Goal: Transaction & Acquisition: Purchase product/service

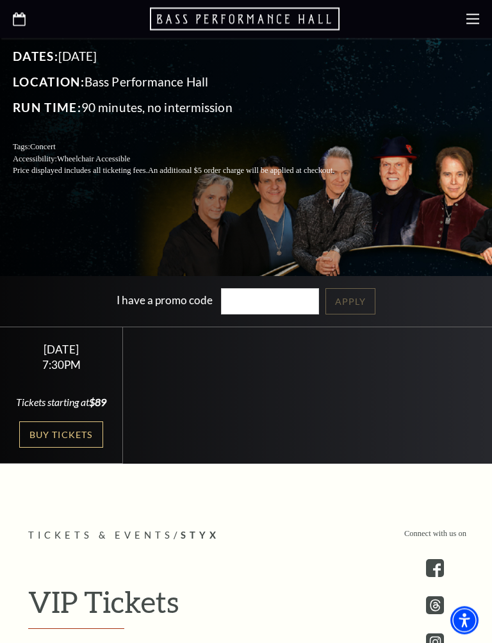
scroll to position [277, 0]
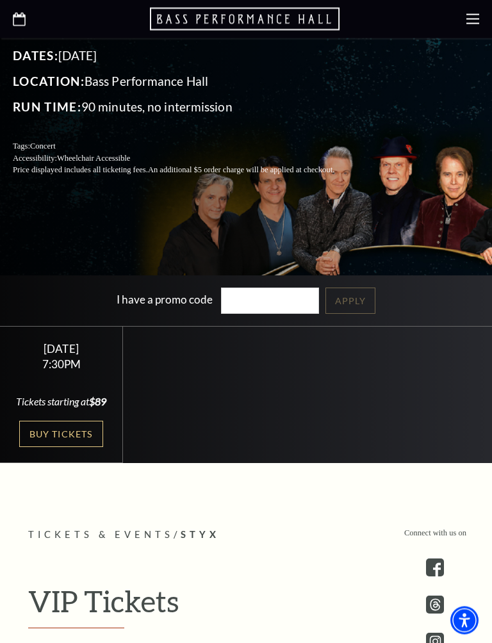
click at [66, 448] on link "Buy Tickets" at bounding box center [60, 434] width 83 height 26
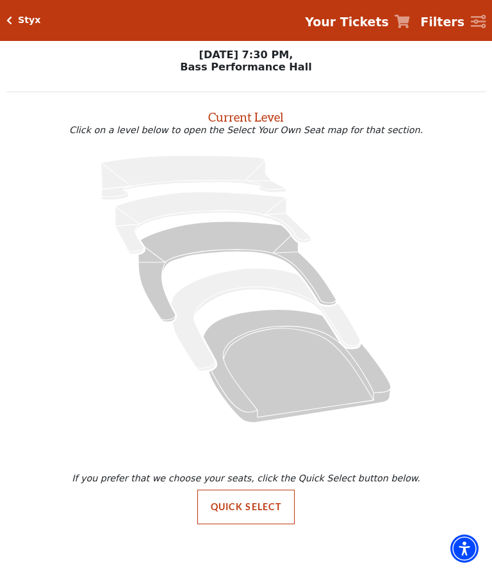
click at [257, 512] on button "Quick Select" at bounding box center [246, 507] width 98 height 35
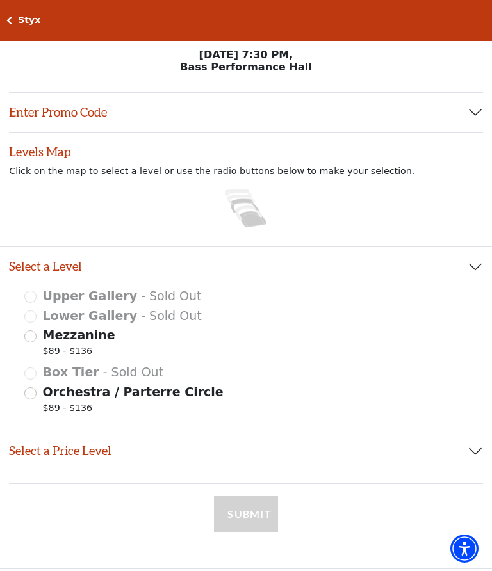
click at [253, 205] on icon at bounding box center [245, 206] width 28 height 14
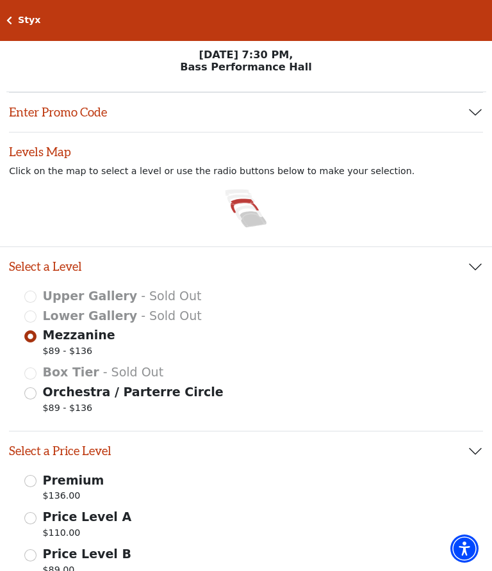
click at [258, 218] on icon at bounding box center [253, 219] width 27 height 16
radio input "false"
radio input "true"
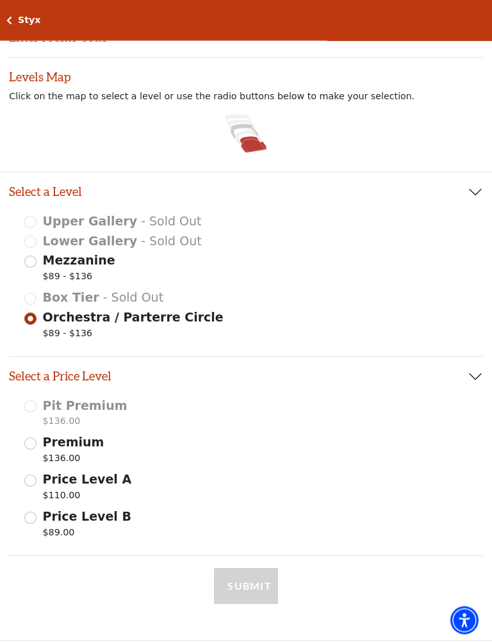
scroll to position [75, 0]
click at [35, 518] on input "Price Level B $89.00" at bounding box center [30, 518] width 12 height 12
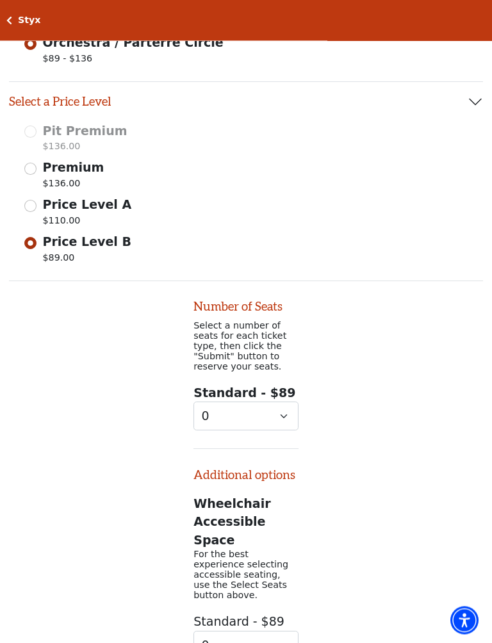
scroll to position [354, 0]
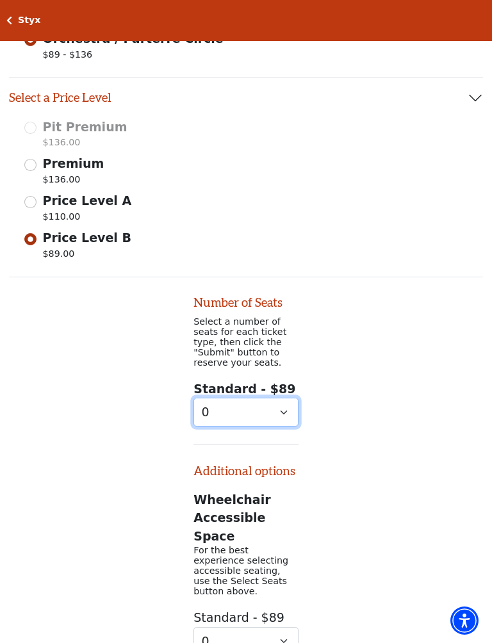
click at [288, 412] on select "0 1 2 3 4 5 6 7 8 9" at bounding box center [245, 412] width 105 height 29
select select "2"
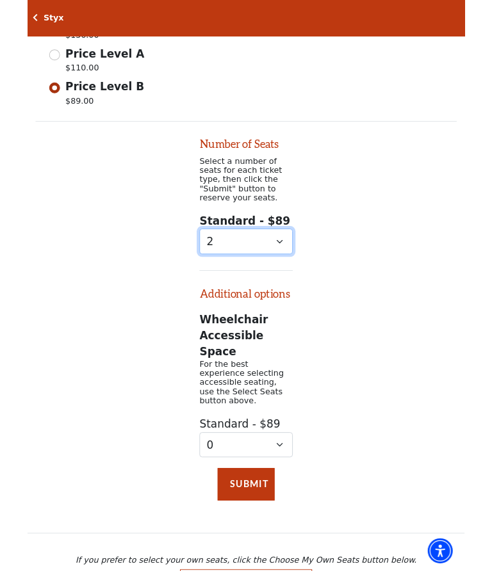
scroll to position [585, 0]
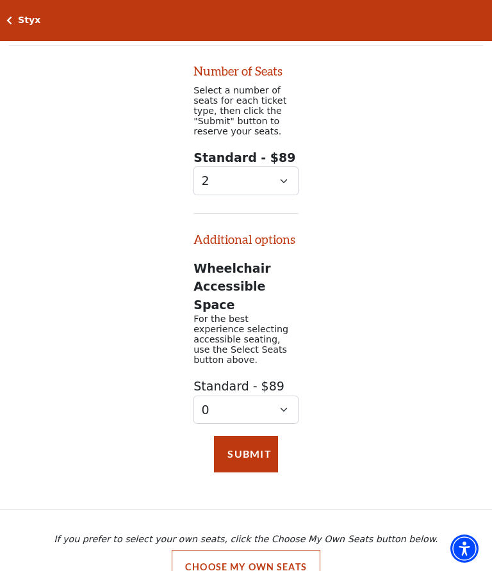
click at [240, 550] on button "Choose My Own Seats" at bounding box center [246, 567] width 149 height 35
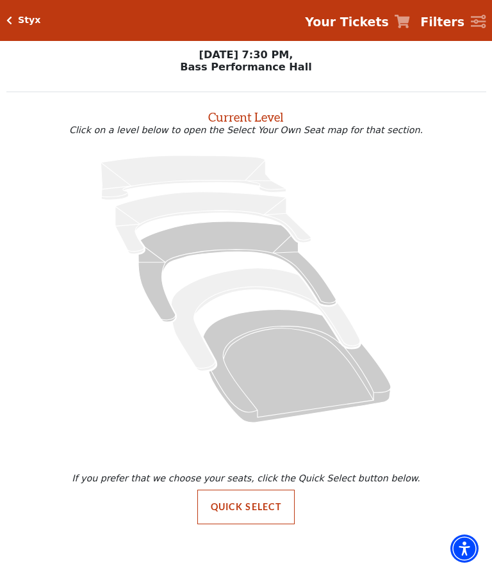
click at [290, 350] on icon at bounding box center [297, 365] width 188 height 113
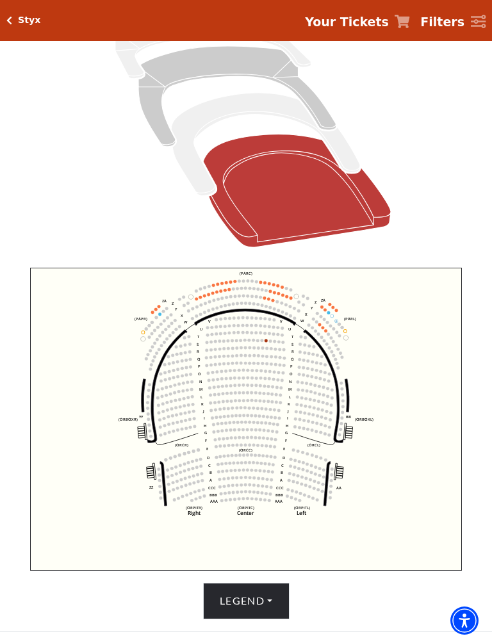
scroll to position [195, 0]
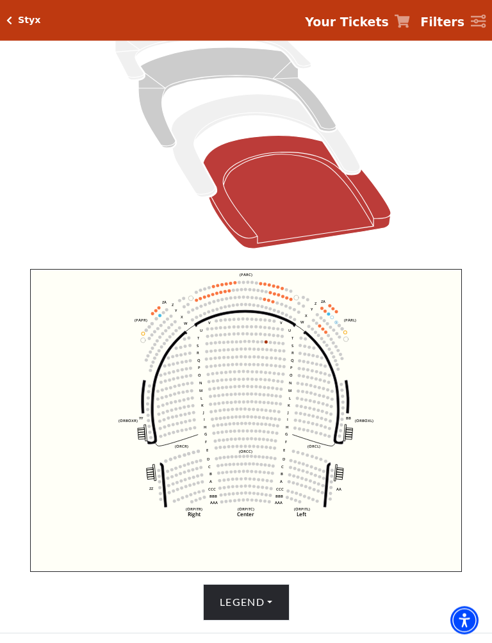
click at [282, 298] on circle at bounding box center [282, 297] width 3 height 3
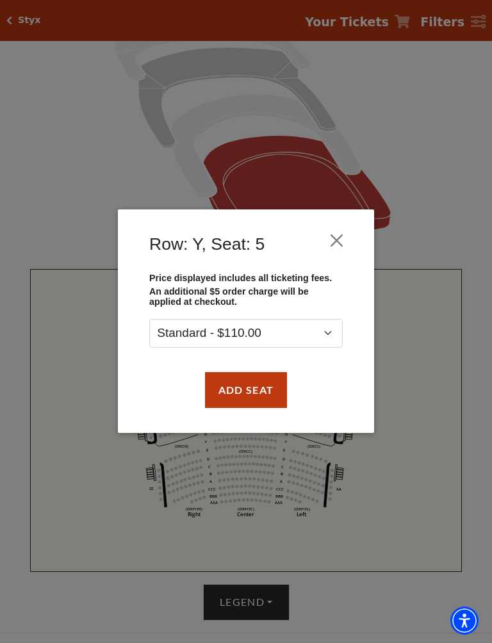
click at [340, 236] on button "Close" at bounding box center [337, 241] width 24 height 24
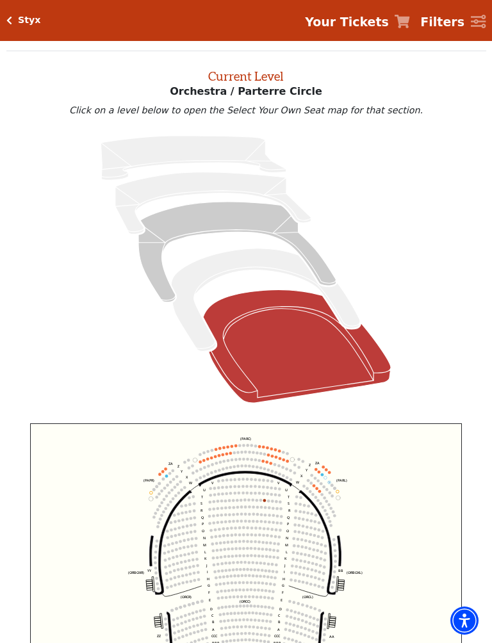
scroll to position [40, 0]
click at [272, 261] on icon at bounding box center [265, 300] width 189 height 103
click at [274, 263] on icon at bounding box center [265, 300] width 189 height 103
click at [284, 263] on icon at bounding box center [265, 300] width 189 height 103
click at [284, 260] on icon at bounding box center [265, 300] width 189 height 103
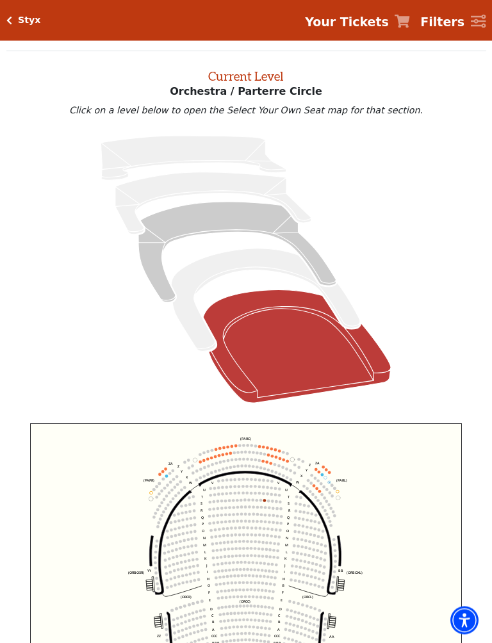
click at [284, 256] on icon at bounding box center [265, 300] width 189 height 103
click at [281, 259] on icon at bounding box center [265, 300] width 189 height 103
click at [280, 320] on icon at bounding box center [297, 347] width 188 height 113
click at [288, 304] on icon at bounding box center [297, 347] width 188 height 113
click at [267, 219] on icon at bounding box center [236, 252] width 197 height 101
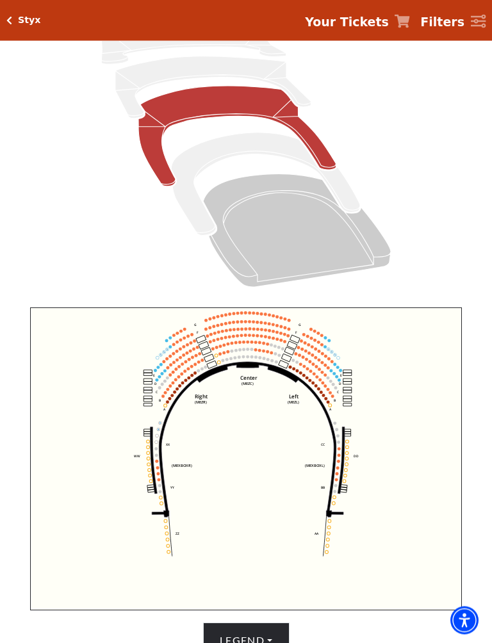
scroll to position [158, 0]
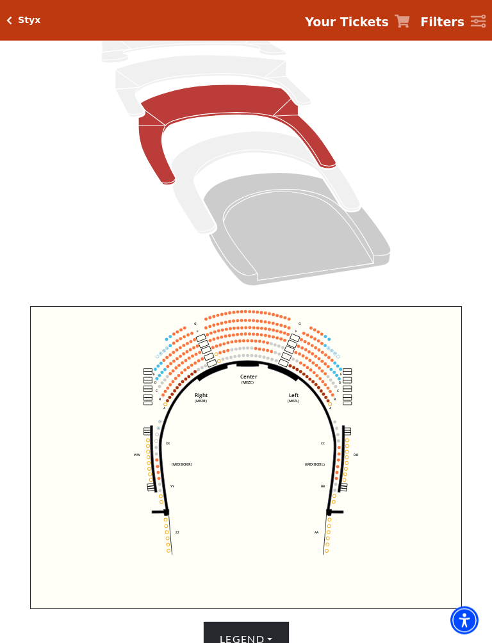
click at [265, 338] on circle at bounding box center [265, 336] width 3 height 3
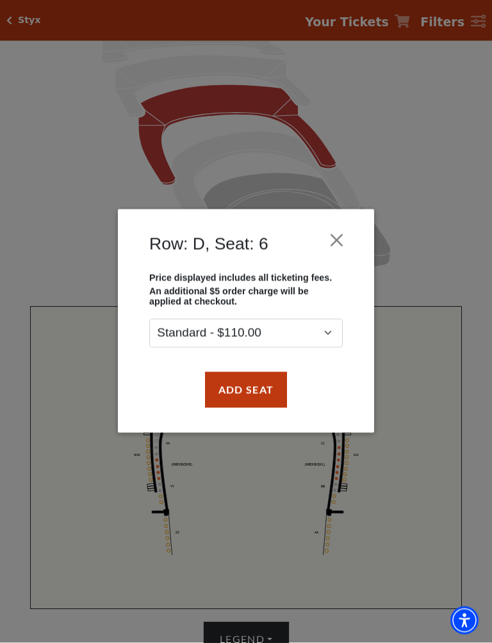
scroll to position [158, 0]
click at [348, 224] on div "Row: D, Seat: 6" at bounding box center [246, 247] width 218 height 51
click at [337, 238] on button "Close" at bounding box center [337, 241] width 24 height 24
